Goal: Task Accomplishment & Management: Use online tool/utility

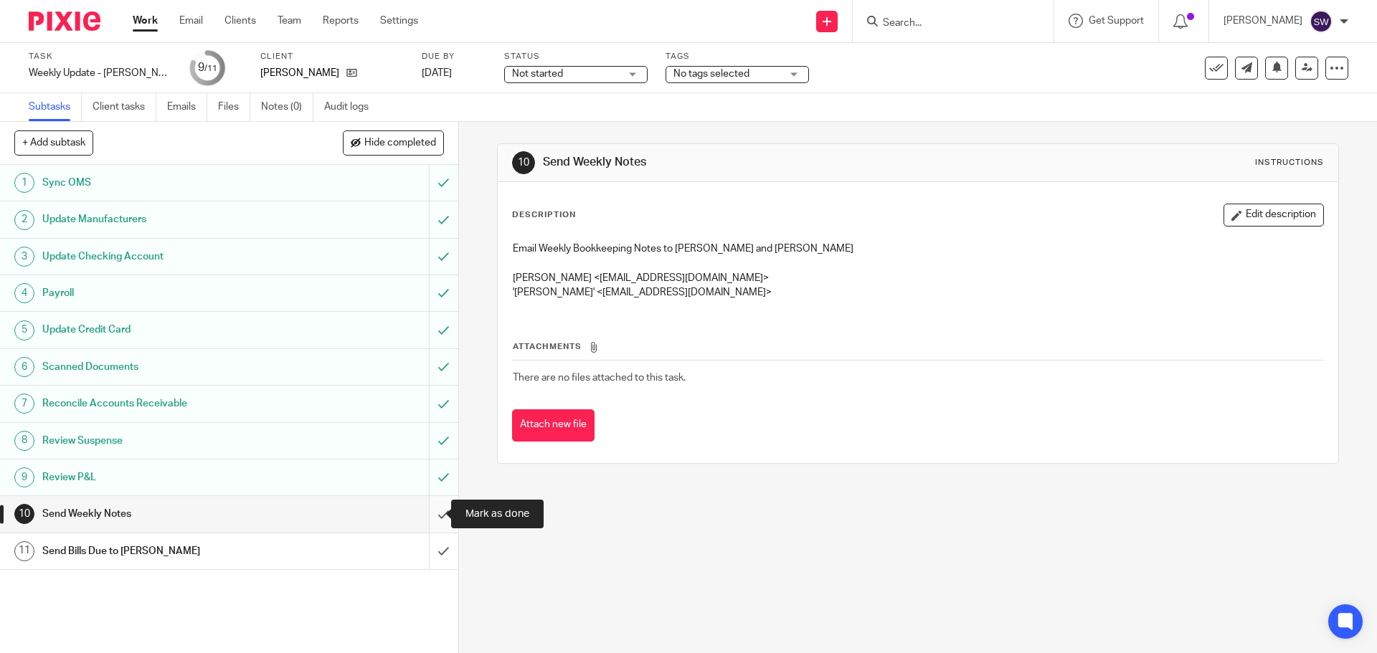
click at [439, 508] on input "submit" at bounding box center [229, 514] width 458 height 36
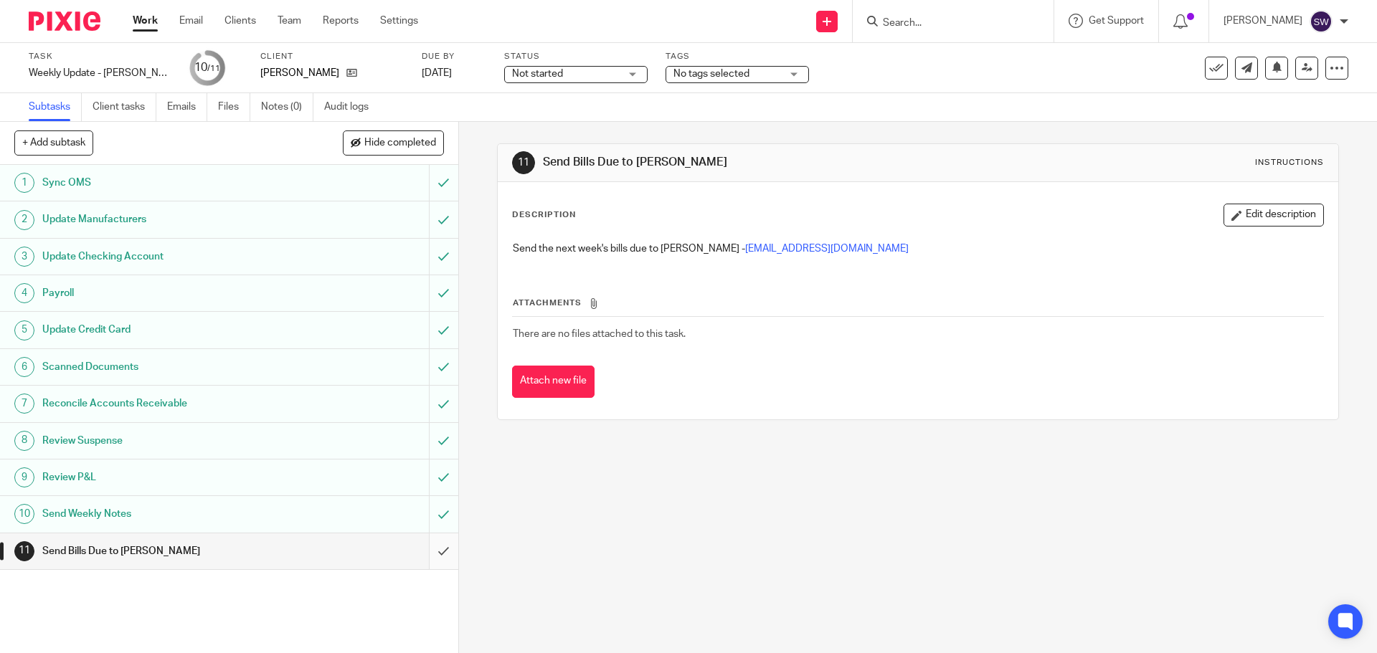
click at [414, 544] on input "submit" at bounding box center [229, 551] width 458 height 36
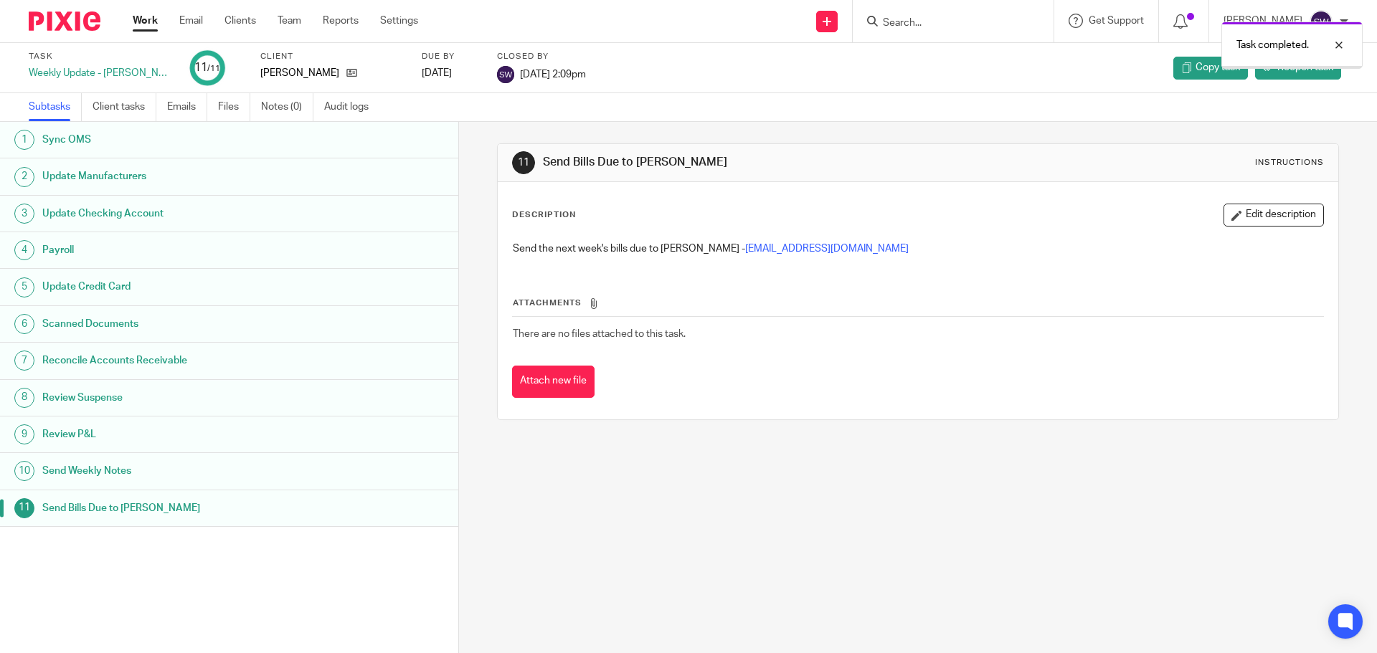
click at [140, 28] on link "Work" at bounding box center [145, 21] width 25 height 14
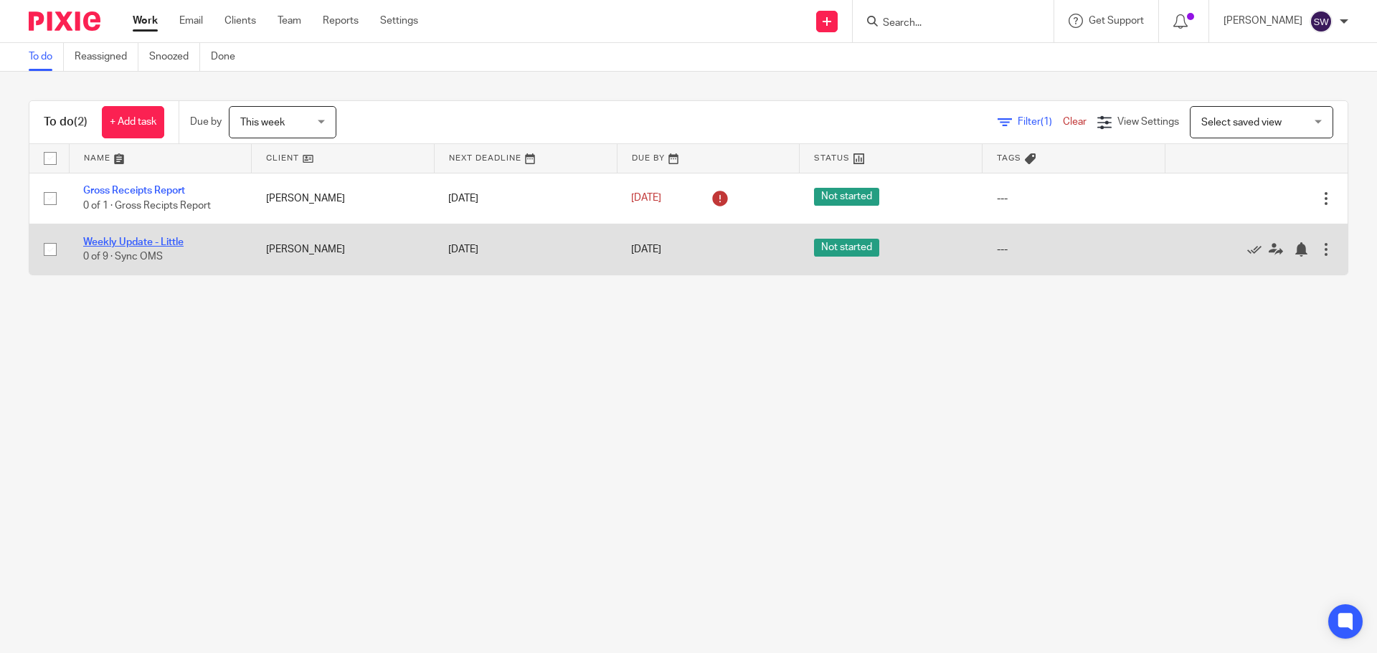
click at [174, 239] on link "Weekly Update - Little" at bounding box center [133, 242] width 100 height 10
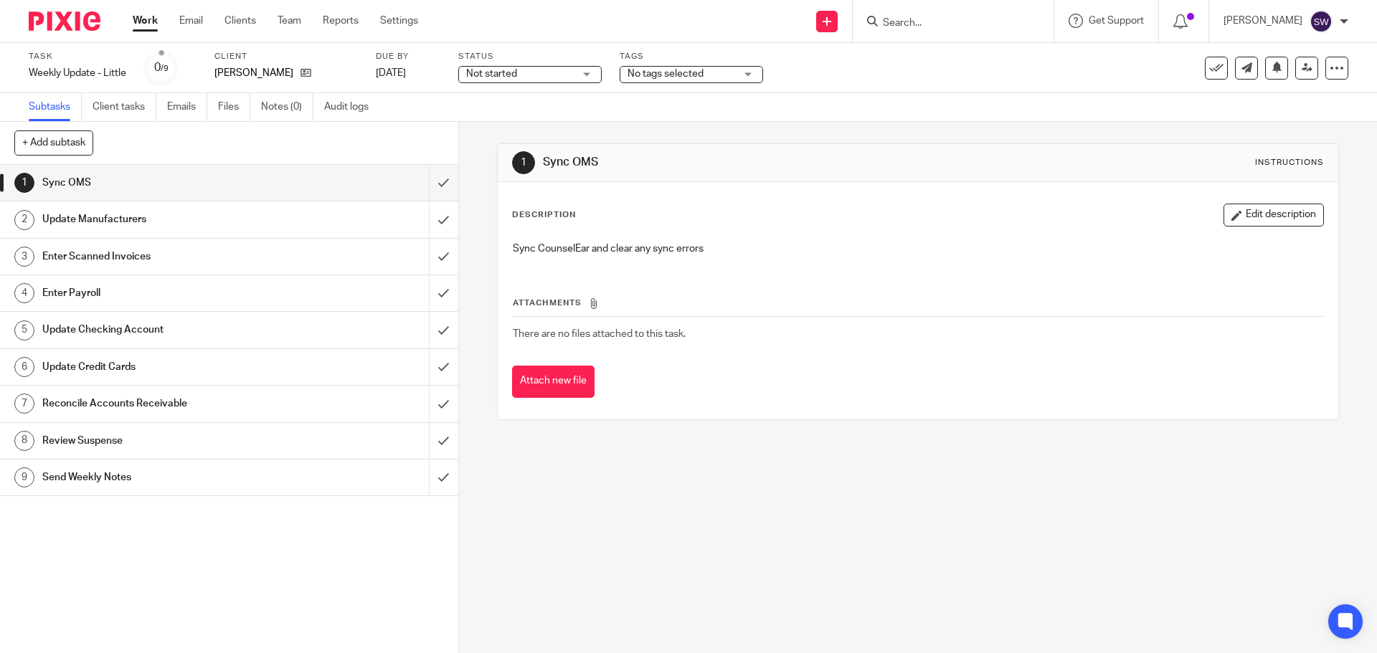
drag, startPoint x: 974, startPoint y: 580, endPoint x: 906, endPoint y: 574, distance: 67.6
click at [974, 579] on div "1 Sync OMS Instructions Description Edit description Sync CounselEar and clear …" at bounding box center [918, 387] width 918 height 531
click at [846, 470] on div "1 Sync OMS Instructions Description Edit description Sync CounselEar and clear …" at bounding box center [918, 387] width 918 height 531
click at [422, 186] on input "submit" at bounding box center [229, 183] width 458 height 36
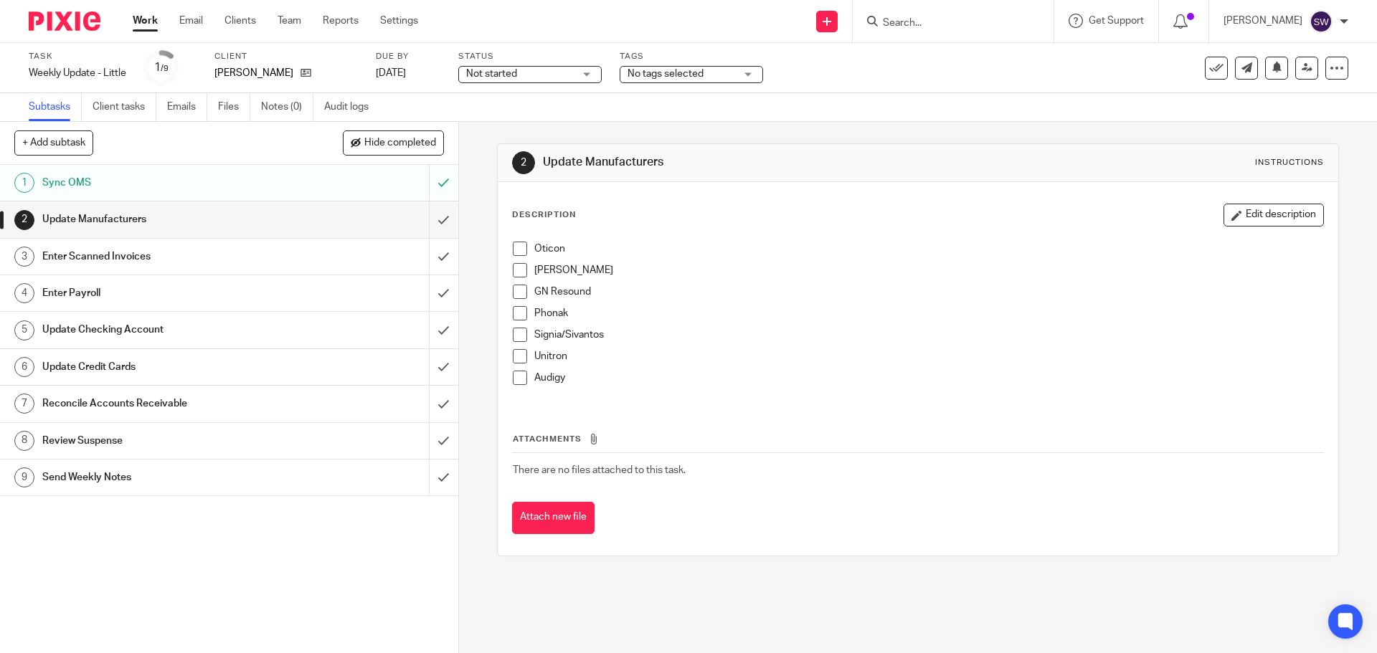
click at [513, 250] on span at bounding box center [520, 249] width 14 height 14
click at [514, 267] on span at bounding box center [520, 270] width 14 height 14
click at [519, 293] on span at bounding box center [520, 292] width 14 height 14
click at [520, 315] on span at bounding box center [520, 313] width 14 height 14
click at [518, 335] on span at bounding box center [520, 335] width 14 height 14
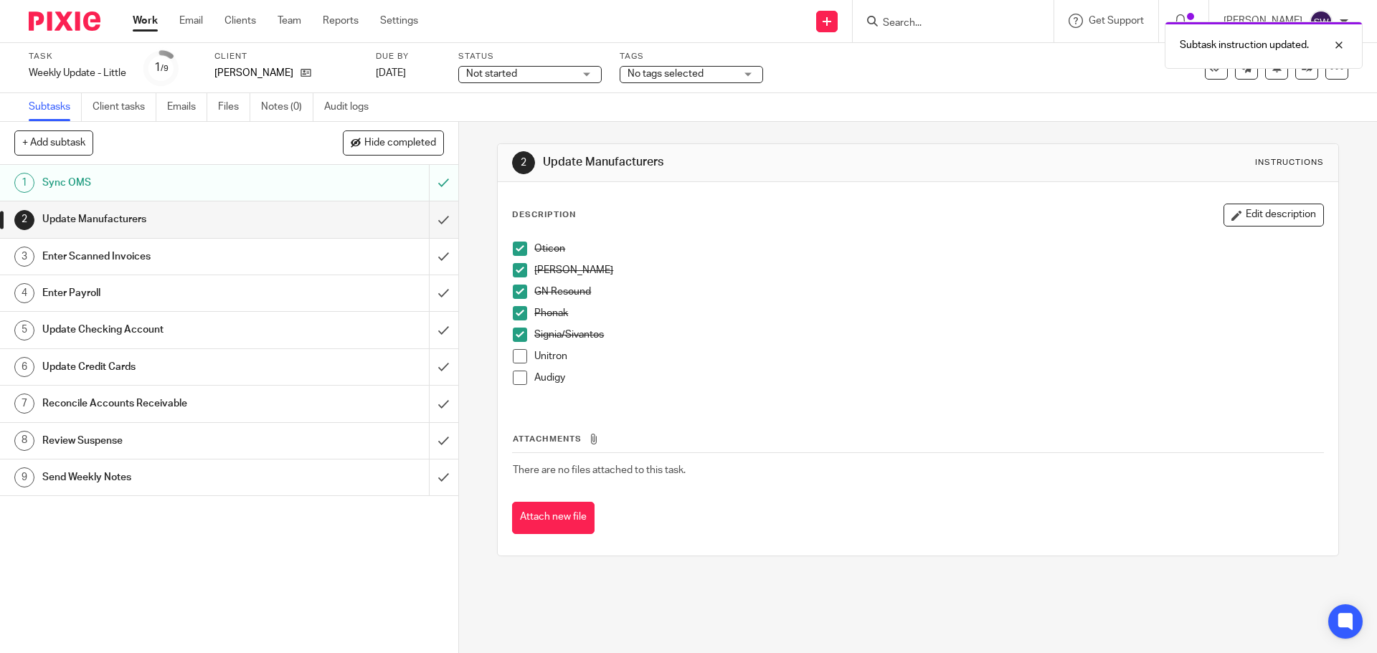
click at [508, 357] on div "Oticon Starkey GN Resound Phonak Signia/Sivantos Unitron Audigy" at bounding box center [918, 318] width 824 height 169
click at [515, 356] on span at bounding box center [520, 356] width 14 height 14
click at [518, 381] on span at bounding box center [520, 378] width 14 height 14
click at [429, 208] on input "submit" at bounding box center [229, 219] width 458 height 36
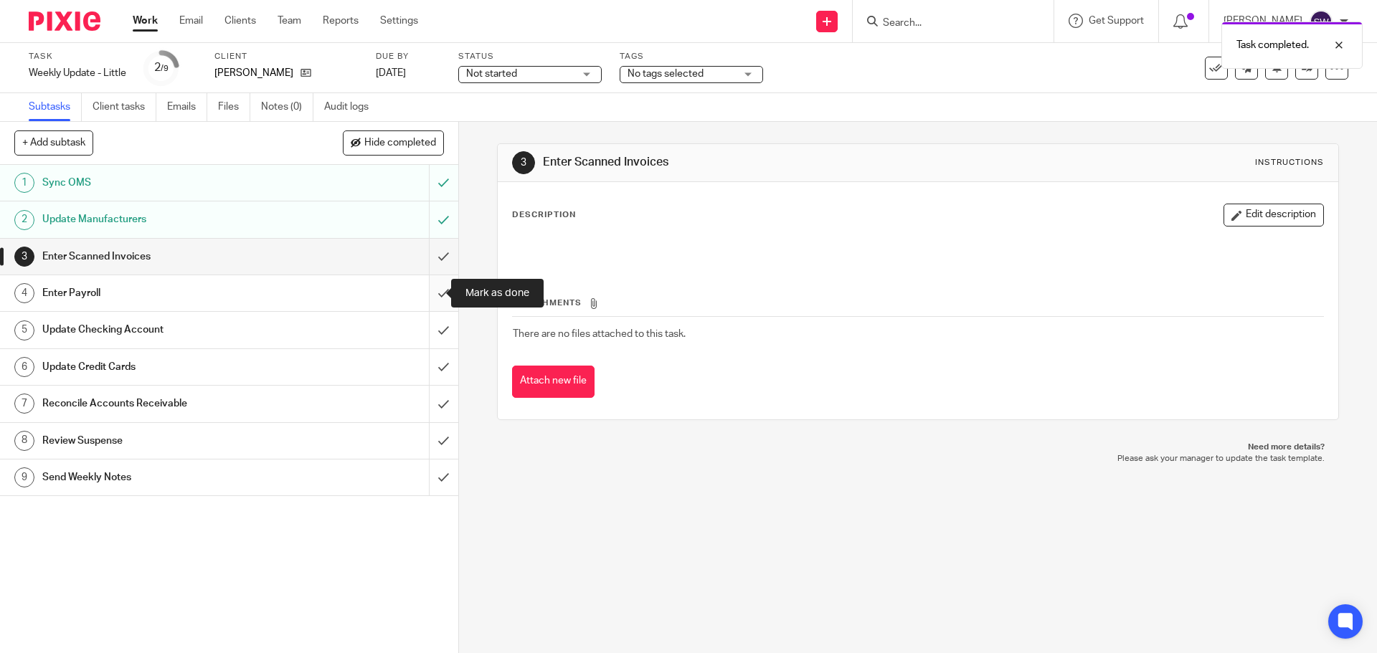
click at [435, 290] on input "submit" at bounding box center [229, 293] width 458 height 36
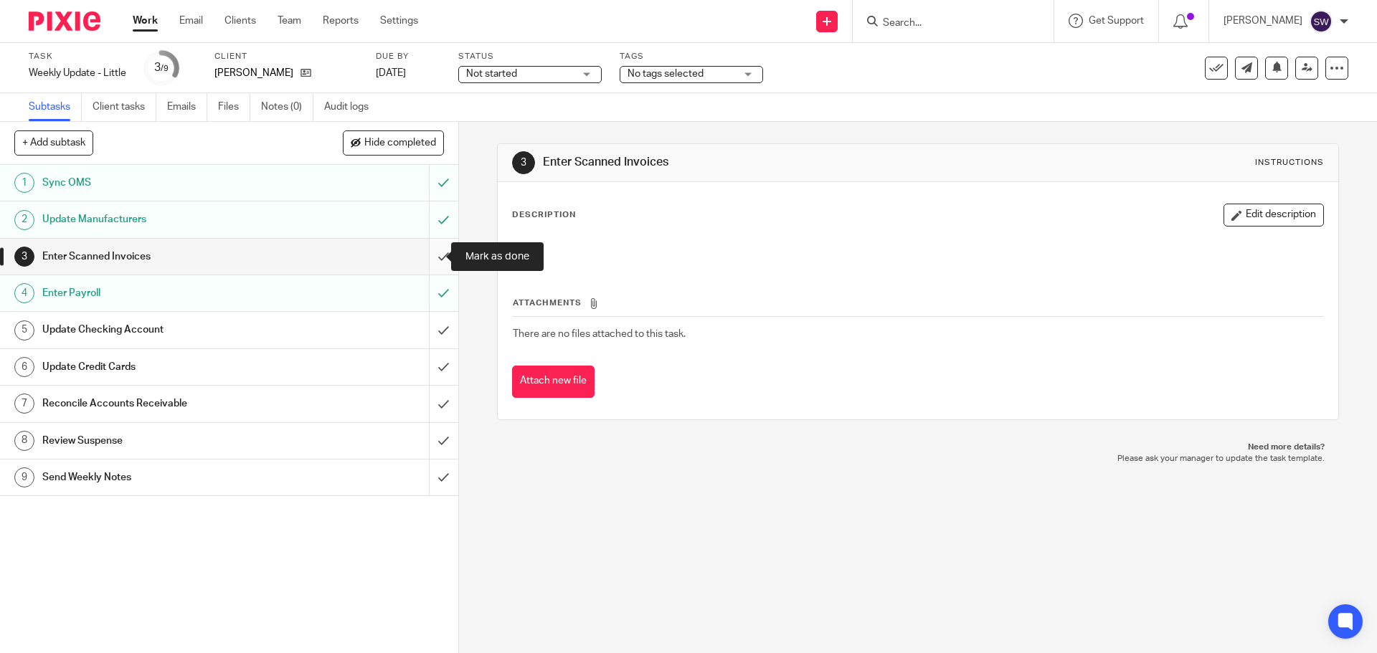
click at [435, 255] on input "submit" at bounding box center [229, 257] width 458 height 36
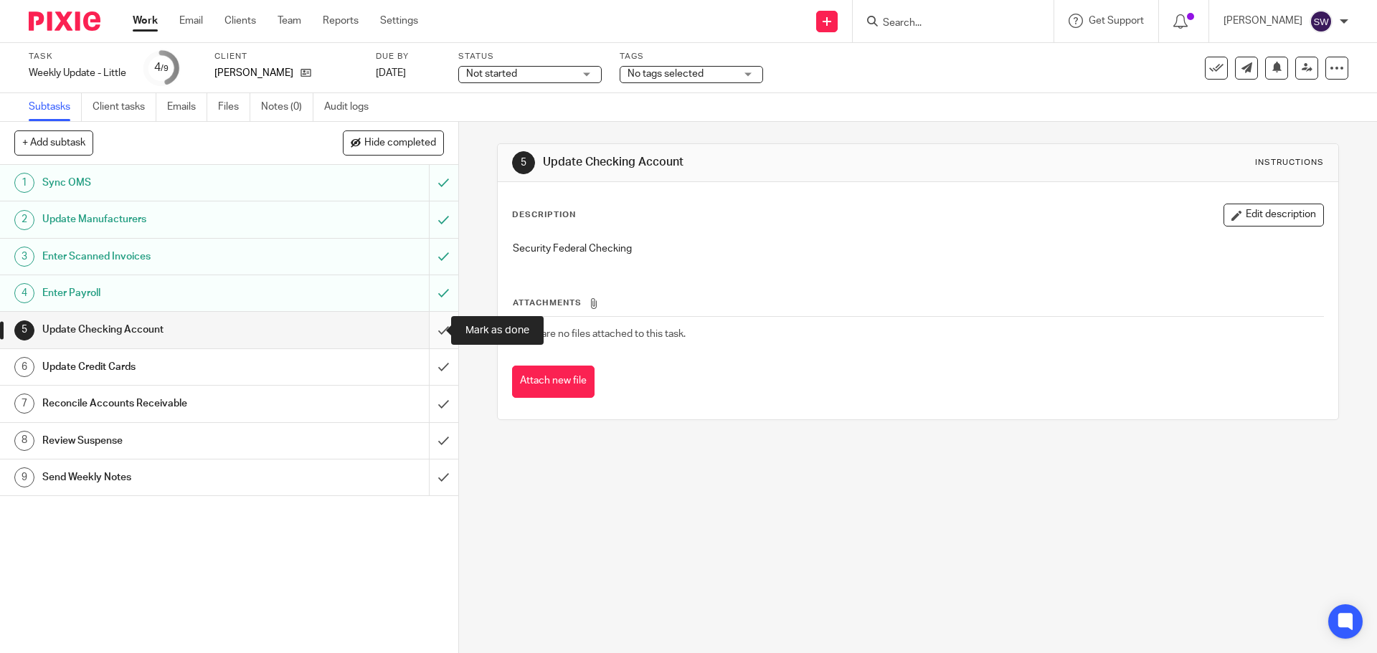
click at [436, 321] on input "submit" at bounding box center [229, 330] width 458 height 36
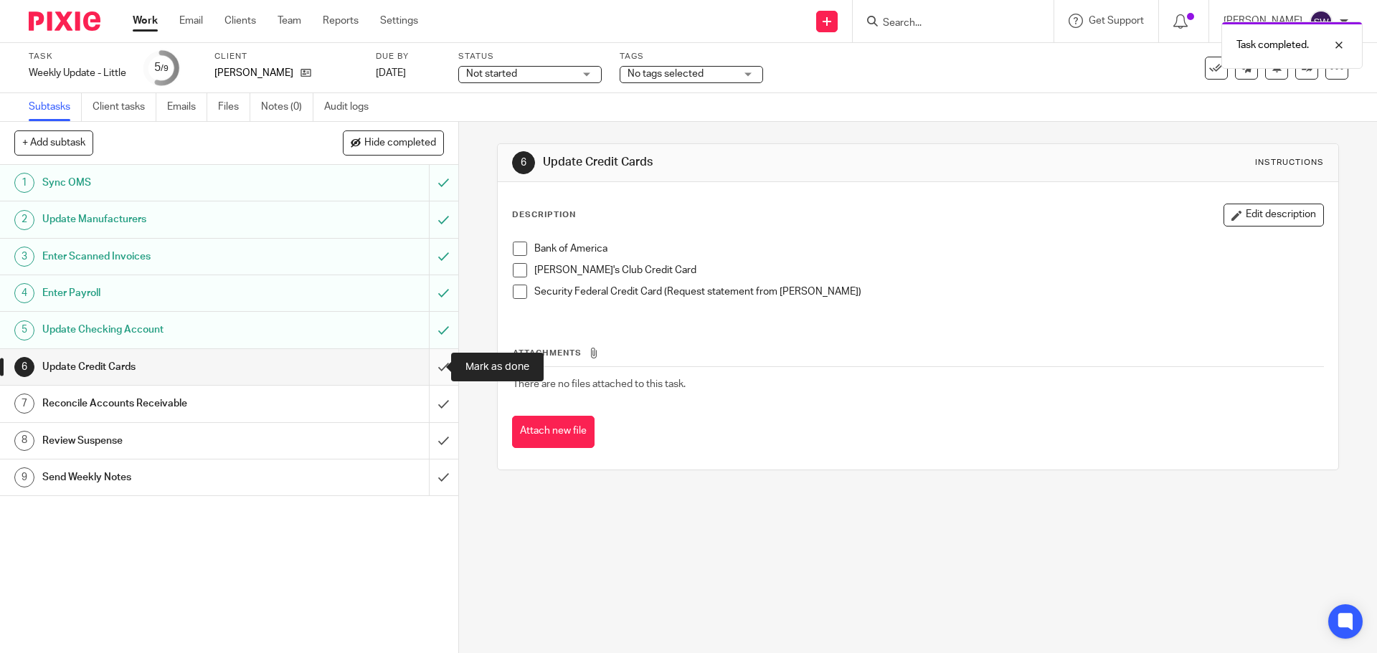
click at [430, 371] on input "submit" at bounding box center [229, 367] width 458 height 36
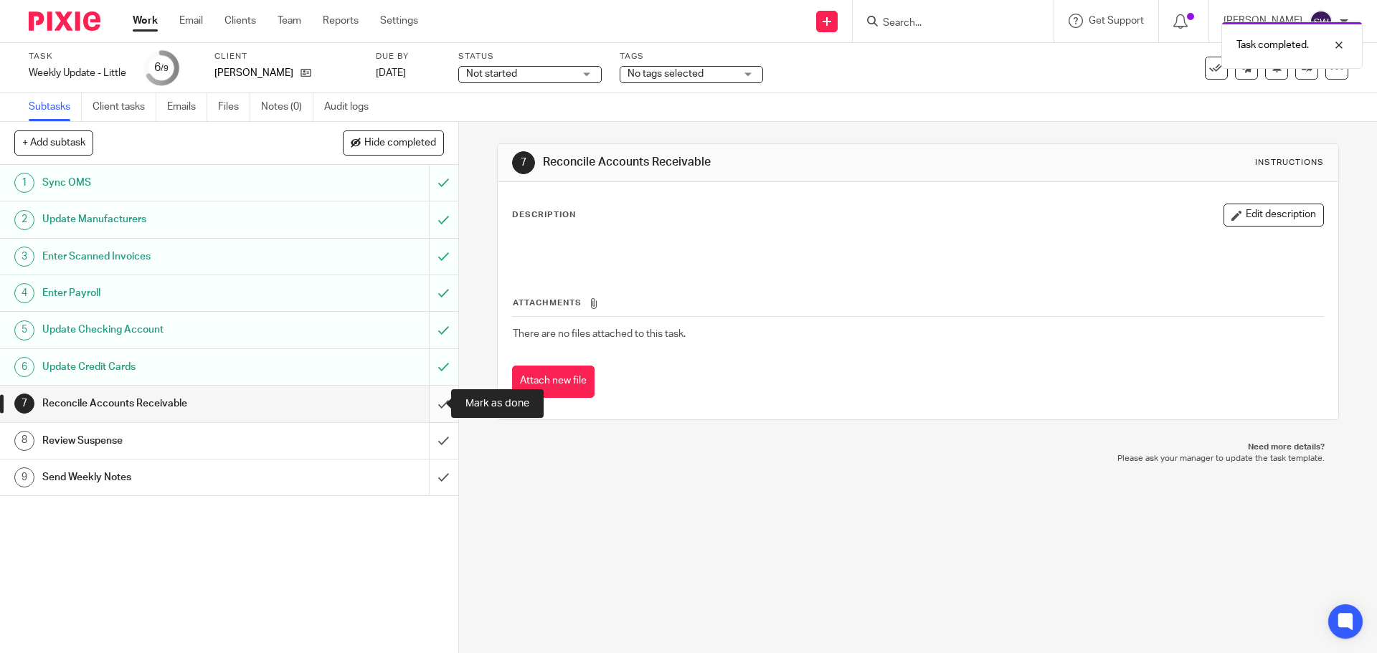
click at [433, 407] on input "submit" at bounding box center [229, 404] width 458 height 36
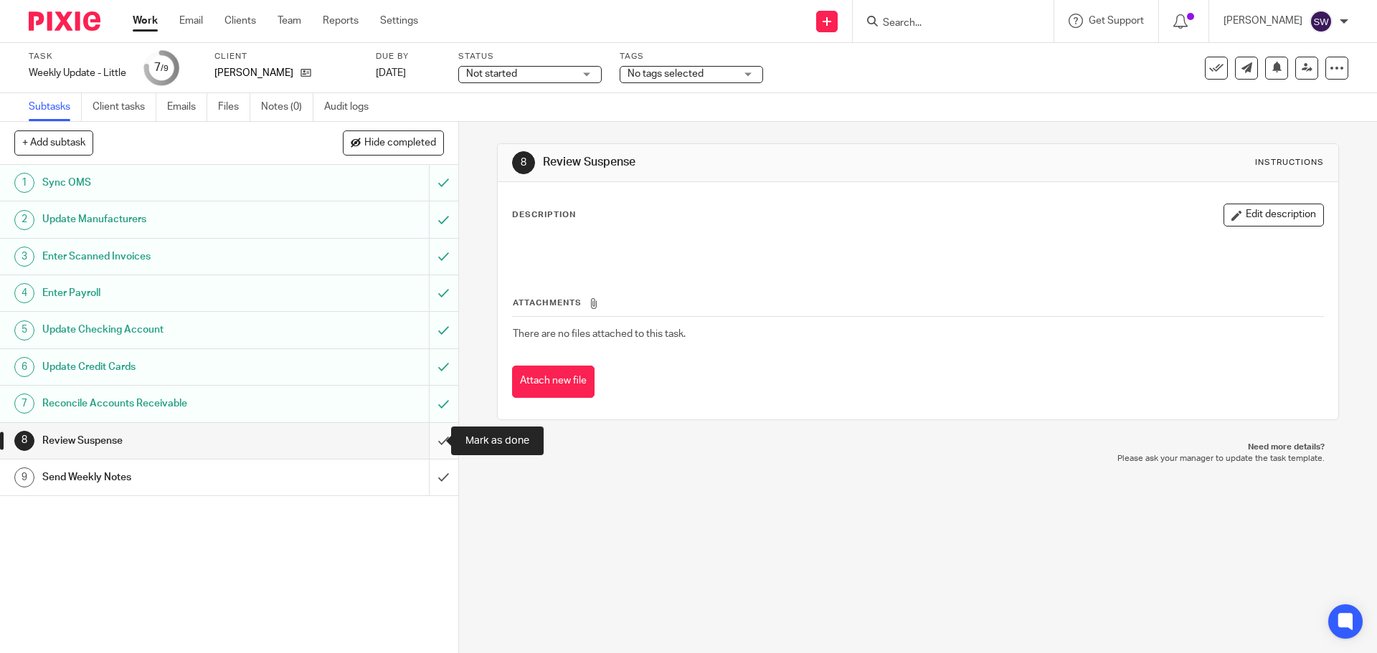
click at [430, 437] on input "submit" at bounding box center [229, 441] width 458 height 36
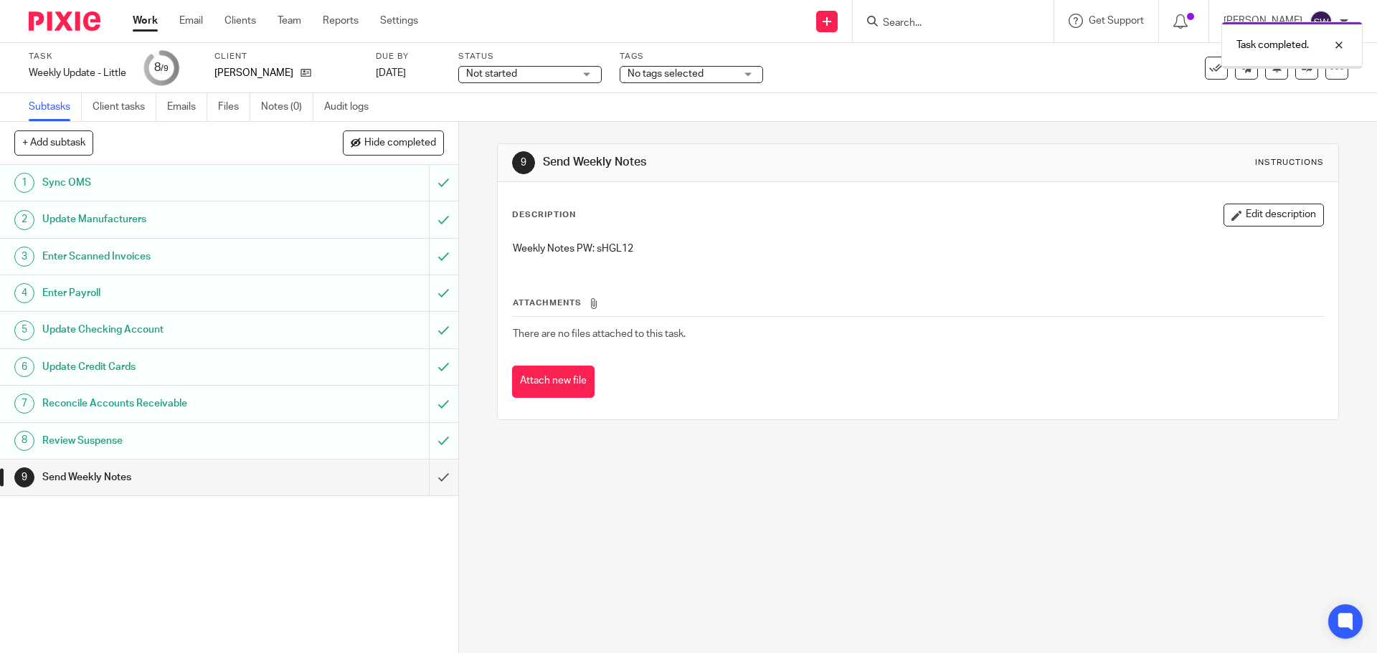
click at [600, 251] on p "Weekly Notes PW: sHGL12" at bounding box center [918, 249] width 810 height 14
copy p "sHGL12"
click at [425, 479] on input "submit" at bounding box center [229, 478] width 458 height 36
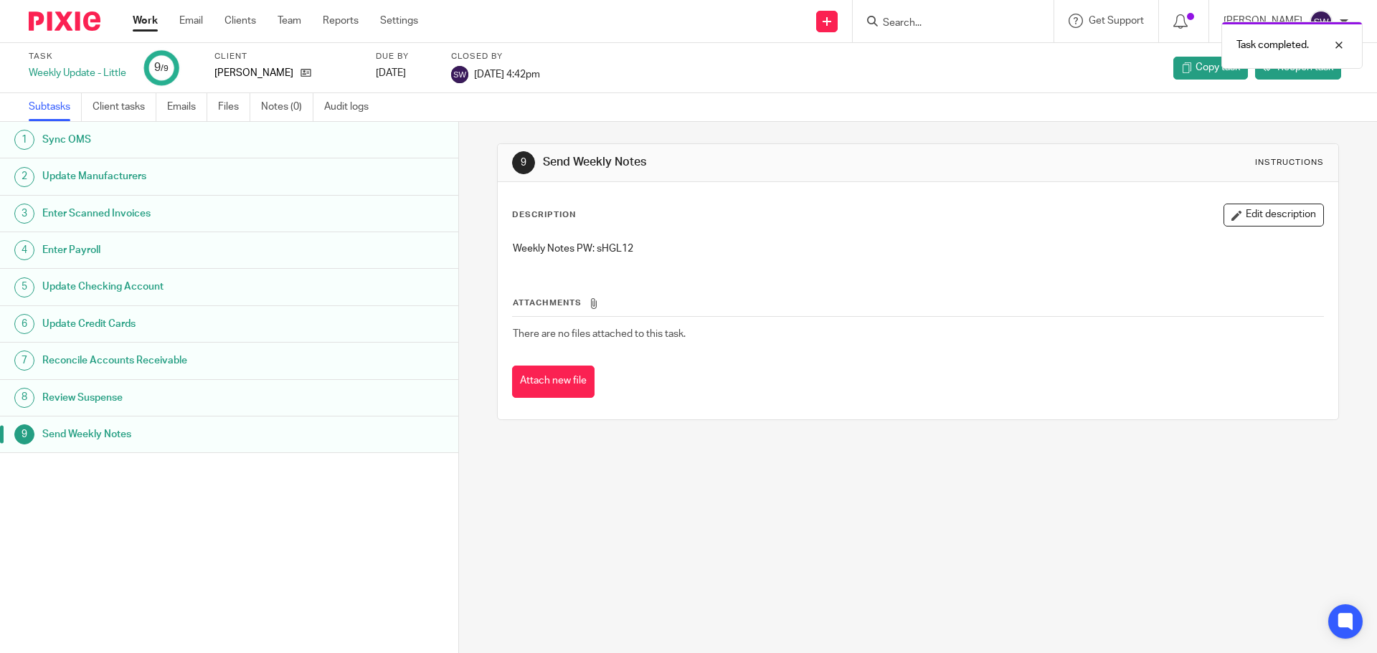
click at [138, 14] on link "Work" at bounding box center [145, 21] width 25 height 14
